Goal: Book appointment/travel/reservation

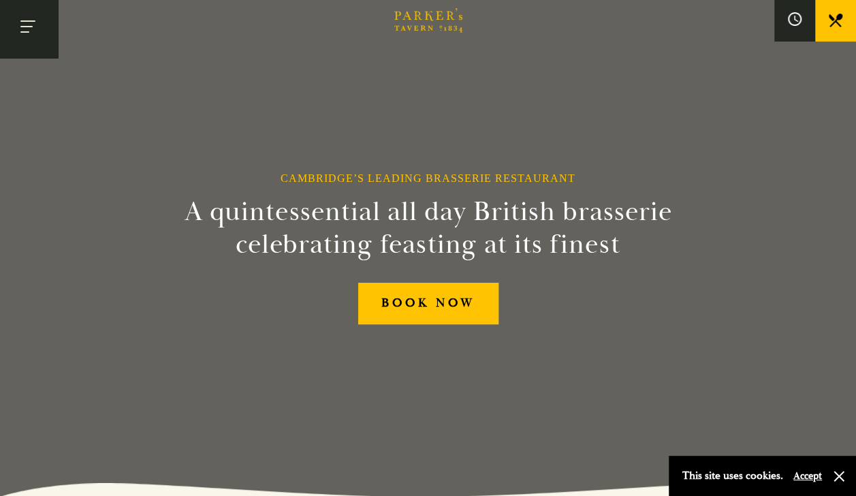
click at [45, 19] on button "Toggle navigation" at bounding box center [29, 29] width 58 height 58
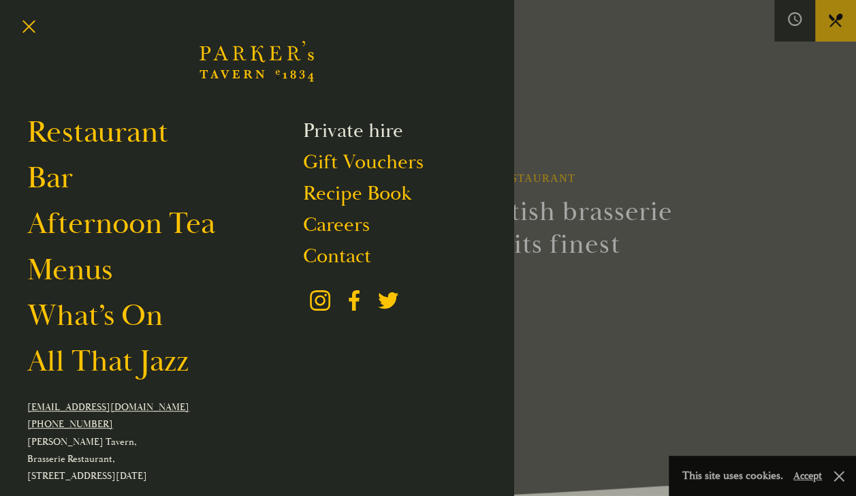
click at [377, 135] on link "Private hire" at bounding box center [353, 131] width 100 height 26
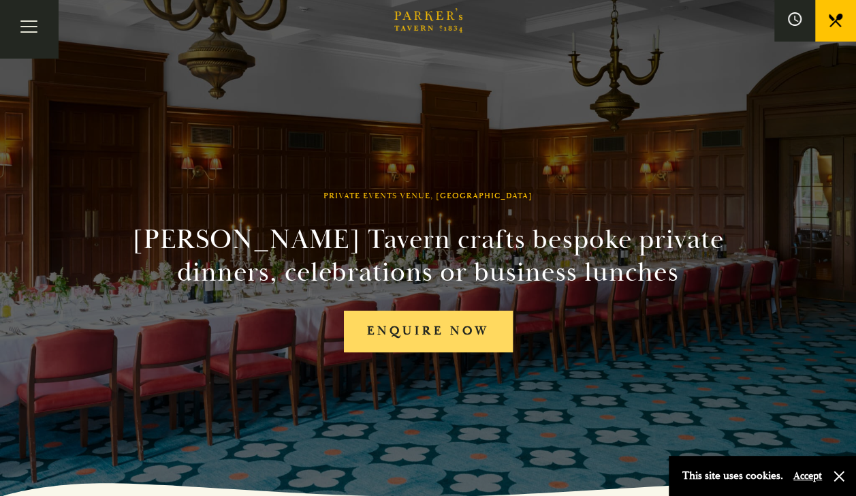
click at [426, 341] on link "Enquire now" at bounding box center [428, 332] width 169 height 42
